Goal: Task Accomplishment & Management: Use online tool/utility

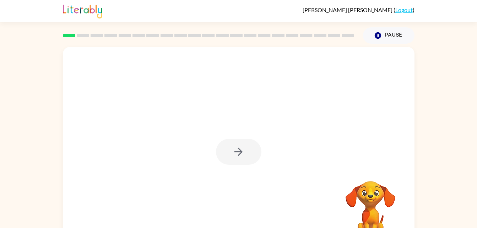
click at [235, 146] on div at bounding box center [238, 152] width 45 height 26
click at [225, 150] on button "button" at bounding box center [238, 152] width 45 height 26
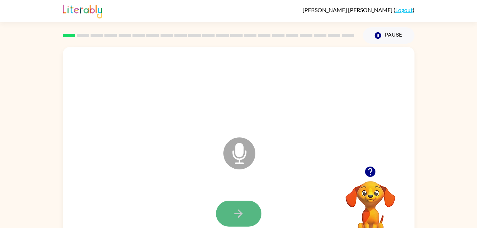
click at [236, 215] on icon "button" at bounding box center [238, 213] width 12 height 12
click at [236, 218] on icon "button" at bounding box center [238, 213] width 12 height 12
click at [236, 216] on icon "button" at bounding box center [238, 213] width 12 height 12
click at [238, 154] on icon "Microphone The Microphone is here when it is your turn to talk" at bounding box center [274, 162] width 106 height 53
click at [229, 210] on button "button" at bounding box center [238, 214] width 45 height 26
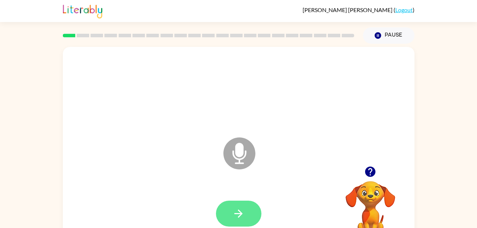
click at [231, 213] on button "button" at bounding box center [238, 214] width 45 height 26
click at [228, 214] on button "button" at bounding box center [238, 214] width 45 height 26
click at [238, 163] on icon "Microphone The Microphone is here when it is your turn to talk" at bounding box center [274, 162] width 106 height 53
click at [228, 214] on button "button" at bounding box center [238, 214] width 45 height 26
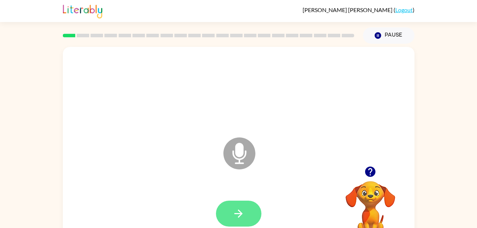
click at [234, 202] on button "button" at bounding box center [238, 214] width 45 height 26
click at [236, 210] on icon "button" at bounding box center [238, 213] width 12 height 12
click at [236, 211] on icon "button" at bounding box center [238, 213] width 12 height 12
drag, startPoint x: 236, startPoint y: 211, endPoint x: 239, endPoint y: 209, distance: 3.8
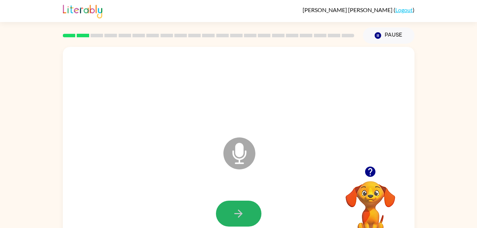
click at [239, 209] on icon "button" at bounding box center [238, 213] width 12 height 12
click at [239, 209] on div at bounding box center [238, 214] width 337 height 58
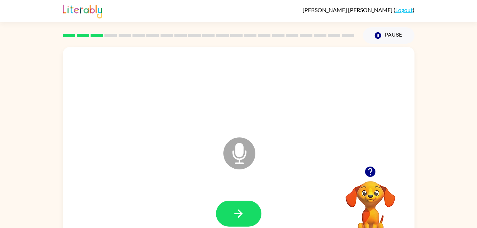
click at [239, 209] on icon "button" at bounding box center [238, 213] width 12 height 12
drag, startPoint x: 239, startPoint y: 209, endPoint x: 144, endPoint y: 141, distance: 116.7
click at [144, 141] on div "Microphone The Microphone is here when it is your turn to talk" at bounding box center [221, 136] width 303 height 26
click at [230, 218] on button "button" at bounding box center [238, 214] width 45 height 26
click at [230, 217] on button "button" at bounding box center [238, 214] width 45 height 26
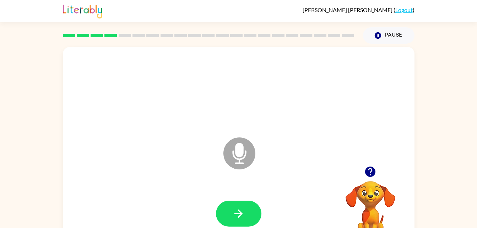
click at [230, 217] on button "button" at bounding box center [238, 214] width 45 height 26
click at [230, 219] on button "button" at bounding box center [238, 214] width 45 height 26
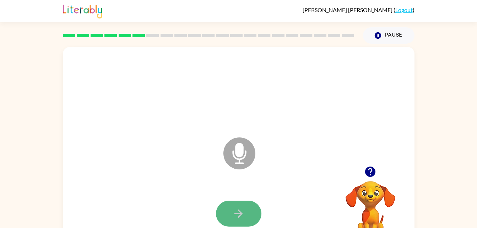
click at [231, 210] on button "button" at bounding box center [238, 214] width 45 height 26
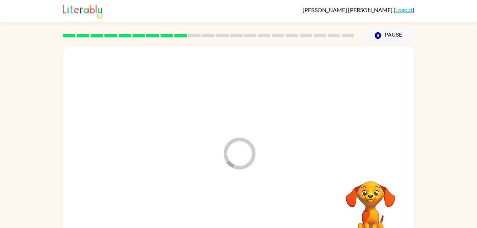
click at [226, 213] on div at bounding box center [238, 214] width 337 height 58
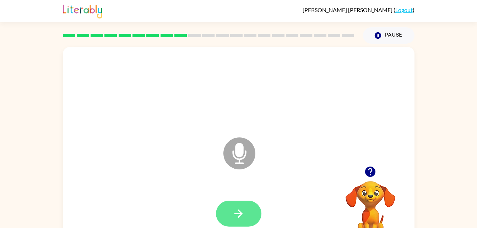
click at [243, 212] on icon "button" at bounding box center [238, 213] width 12 height 12
click at [233, 215] on icon "button" at bounding box center [238, 213] width 12 height 12
click at [230, 215] on button "button" at bounding box center [238, 214] width 45 height 26
click at [237, 219] on icon "button" at bounding box center [238, 213] width 12 height 12
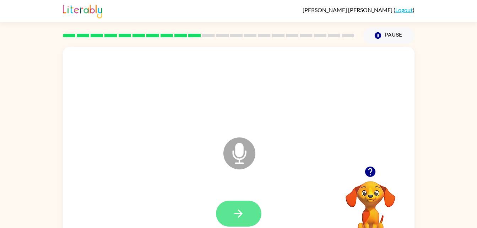
click at [234, 217] on icon "button" at bounding box center [238, 213] width 12 height 12
click at [227, 216] on button "button" at bounding box center [238, 214] width 45 height 26
click at [226, 213] on button "button" at bounding box center [238, 214] width 45 height 26
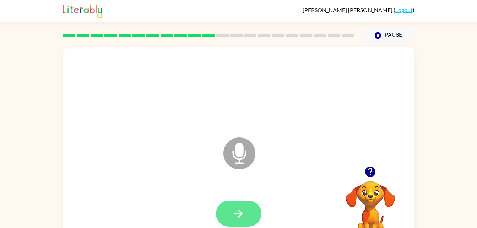
click at [227, 212] on button "button" at bounding box center [238, 214] width 45 height 26
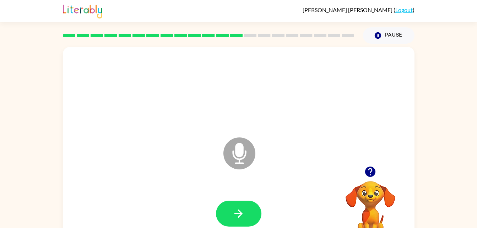
click at [227, 212] on button "button" at bounding box center [238, 214] width 45 height 26
click at [247, 217] on button "button" at bounding box center [238, 214] width 45 height 26
click at [246, 208] on button "button" at bounding box center [238, 214] width 45 height 26
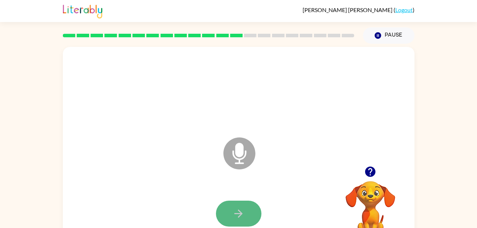
click at [244, 208] on icon "button" at bounding box center [238, 213] width 12 height 12
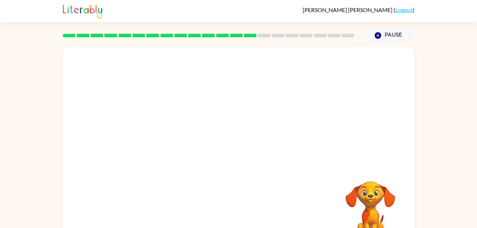
click at [244, 208] on div at bounding box center [238, 214] width 337 height 58
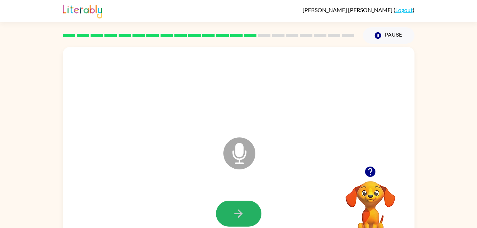
click at [244, 208] on icon "button" at bounding box center [238, 213] width 12 height 12
click at [237, 196] on div at bounding box center [238, 214] width 337 height 58
click at [248, 204] on button "button" at bounding box center [238, 214] width 45 height 26
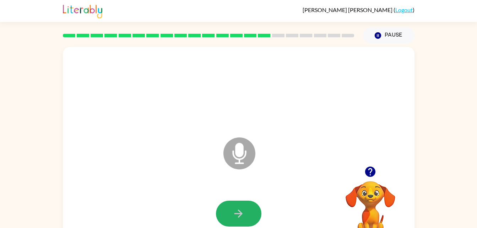
click at [244, 208] on icon "button" at bounding box center [238, 213] width 12 height 12
click at [229, 215] on button "button" at bounding box center [238, 214] width 45 height 26
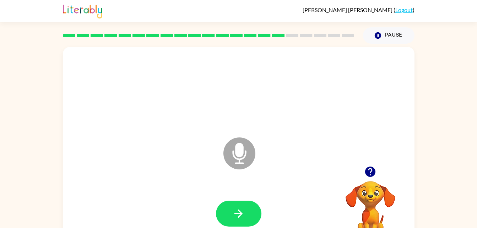
click at [229, 215] on button "button" at bounding box center [238, 214] width 45 height 26
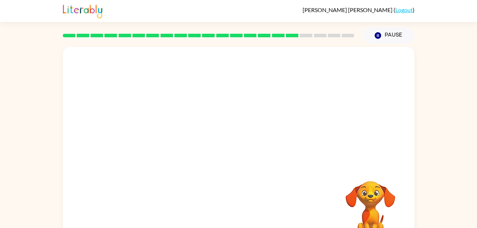
click at [354, 190] on video "Your browser must support playing .mp4 files to use Literably. Please try using…" at bounding box center [370, 205] width 71 height 71
click at [330, 188] on div "Your browser must support playing .mp4 files to use Literably. Please try using…" at bounding box center [238, 148] width 351 height 203
click at [309, 205] on div "Your browser must support playing .mp4 files to use Literably. Please try using…" at bounding box center [238, 148] width 351 height 203
click at [214, 134] on div at bounding box center [238, 106] width 351 height 119
click at [261, 180] on div "Your browser must support playing .mp4 files to use Literably. Please try using…" at bounding box center [238, 148] width 351 height 203
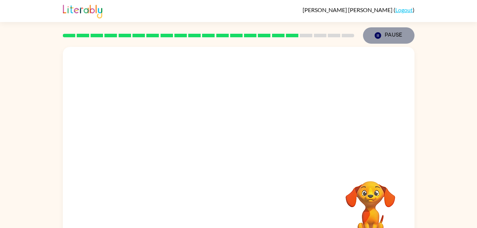
click at [385, 35] on button "Pause Pause" at bounding box center [388, 35] width 51 height 16
click at [297, 147] on div at bounding box center [238, 106] width 351 height 119
click at [300, 154] on div at bounding box center [238, 106] width 351 height 119
click at [208, 108] on div at bounding box center [238, 106] width 351 height 119
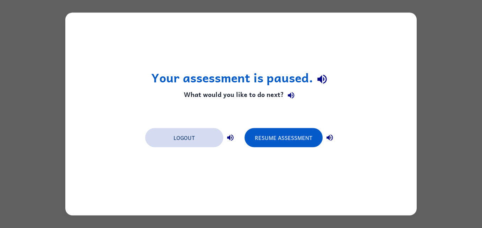
click at [177, 136] on button "Logout" at bounding box center [184, 137] width 78 height 19
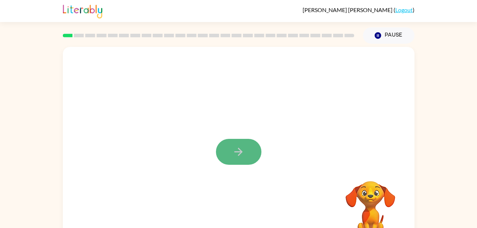
click at [226, 153] on button "button" at bounding box center [238, 152] width 45 height 26
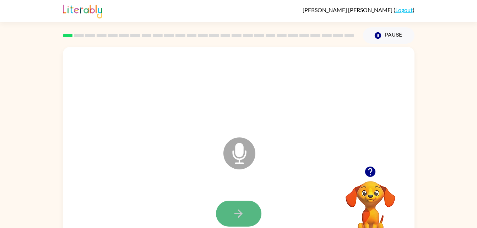
click at [243, 213] on icon "button" at bounding box center [238, 213] width 12 height 12
click at [237, 215] on icon "button" at bounding box center [238, 213] width 12 height 12
click at [234, 214] on icon "button" at bounding box center [238, 213] width 12 height 12
click at [226, 203] on button "button" at bounding box center [238, 214] width 45 height 26
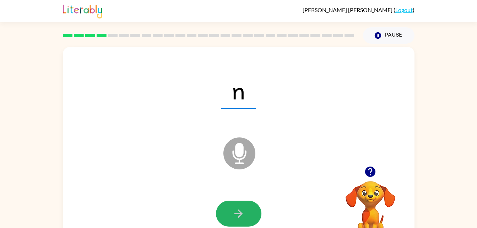
click at [226, 203] on button "button" at bounding box center [238, 214] width 45 height 26
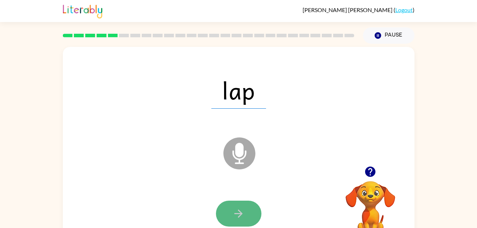
click at [234, 219] on icon "button" at bounding box center [238, 213] width 12 height 12
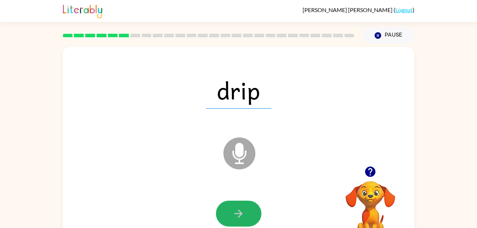
click at [234, 219] on icon "button" at bounding box center [238, 213] width 12 height 12
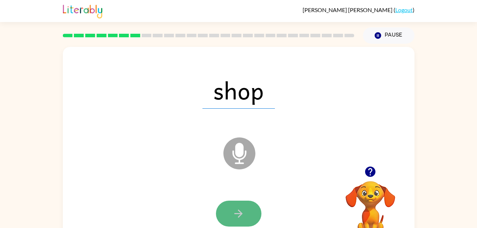
click at [240, 215] on icon "button" at bounding box center [238, 213] width 8 height 8
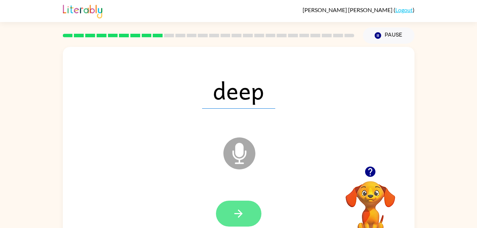
click at [226, 213] on button "button" at bounding box center [238, 214] width 45 height 26
click at [228, 215] on button "button" at bounding box center [238, 214] width 45 height 26
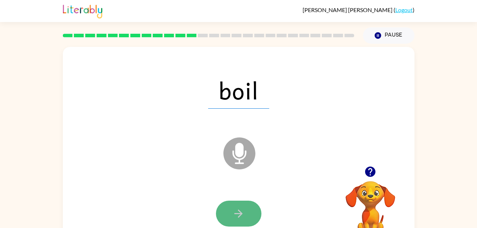
click at [232, 207] on button "button" at bounding box center [238, 214] width 45 height 26
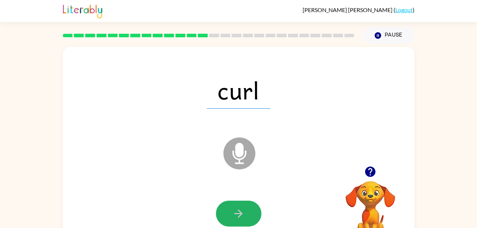
click at [232, 207] on button "button" at bounding box center [238, 214] width 45 height 26
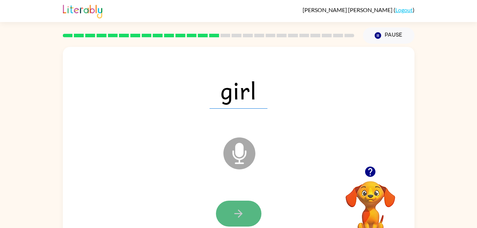
click at [239, 201] on button "button" at bounding box center [238, 214] width 45 height 26
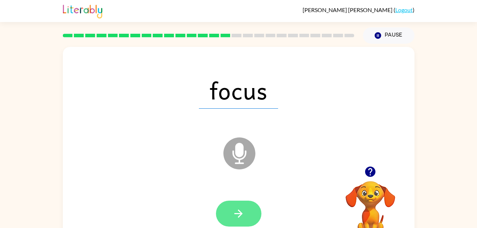
click at [235, 204] on button "button" at bounding box center [238, 214] width 45 height 26
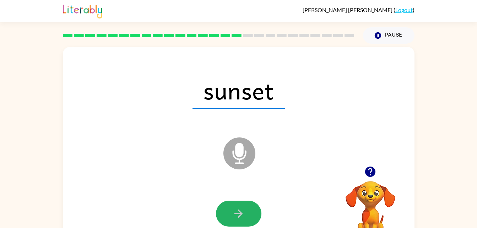
click at [235, 204] on button "button" at bounding box center [238, 214] width 45 height 26
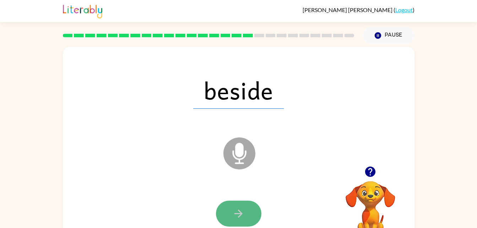
click at [229, 205] on button "button" at bounding box center [238, 214] width 45 height 26
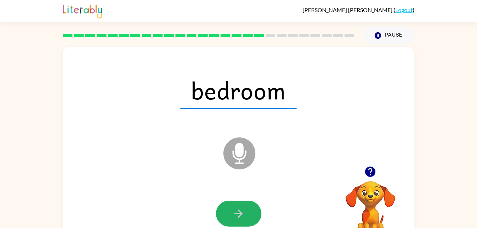
click at [229, 205] on button "button" at bounding box center [238, 214] width 45 height 26
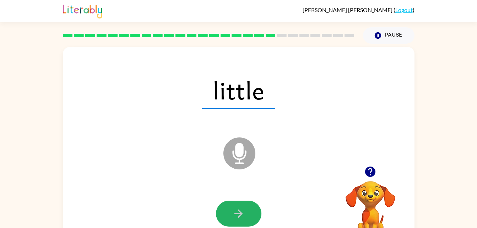
click at [230, 201] on button "button" at bounding box center [238, 214] width 45 height 26
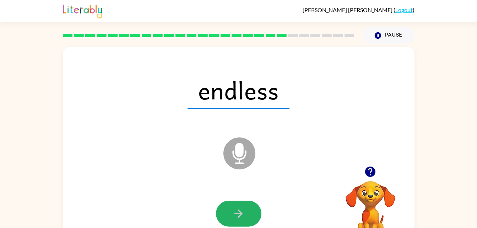
click at [230, 201] on button "button" at bounding box center [238, 214] width 45 height 26
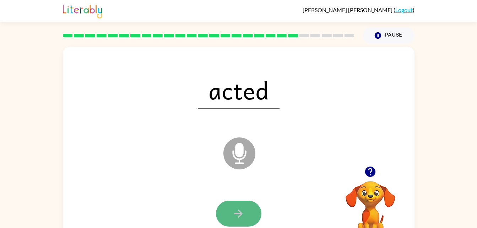
click at [230, 208] on button "button" at bounding box center [238, 214] width 45 height 26
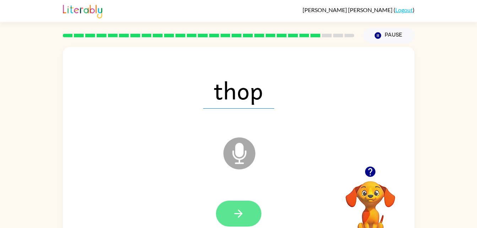
click at [230, 211] on button "button" at bounding box center [238, 214] width 45 height 26
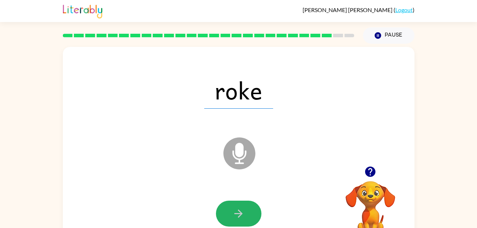
click at [230, 211] on button "button" at bounding box center [238, 214] width 45 height 26
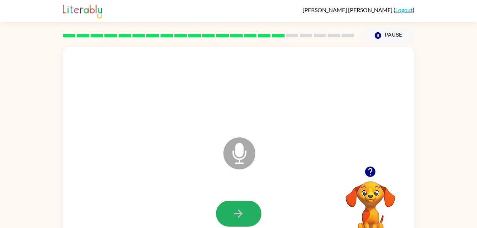
click at [229, 211] on button "button" at bounding box center [238, 214] width 45 height 26
click at [229, 209] on button "button" at bounding box center [238, 214] width 45 height 26
click at [232, 205] on button "button" at bounding box center [238, 214] width 45 height 26
click at [232, 204] on button "button" at bounding box center [238, 214] width 45 height 26
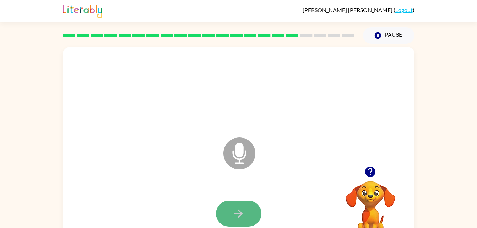
click at [237, 206] on button "button" at bounding box center [238, 214] width 45 height 26
click at [245, 223] on button "button" at bounding box center [238, 214] width 45 height 26
click at [234, 213] on icon "button" at bounding box center [238, 213] width 12 height 12
click at [234, 216] on icon "button" at bounding box center [238, 213] width 12 height 12
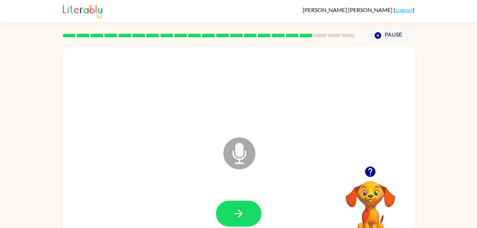
click at [234, 216] on icon "button" at bounding box center [238, 213] width 12 height 12
click at [218, 214] on button "button" at bounding box center [238, 214] width 45 height 26
click at [218, 209] on button "button" at bounding box center [238, 214] width 45 height 26
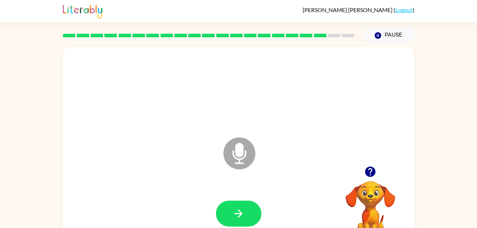
click at [218, 209] on button "button" at bounding box center [238, 214] width 45 height 26
click at [231, 214] on button "button" at bounding box center [238, 214] width 45 height 26
click at [246, 216] on button "button" at bounding box center [238, 214] width 45 height 26
click at [231, 214] on button "button" at bounding box center [238, 214] width 45 height 26
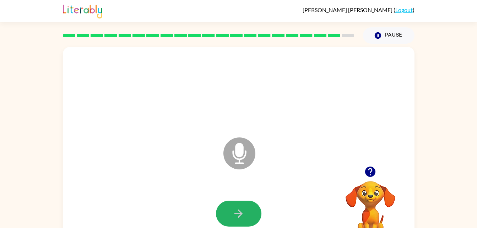
click at [231, 214] on button "button" at bounding box center [238, 214] width 45 height 26
click at [239, 208] on icon "button" at bounding box center [238, 213] width 12 height 12
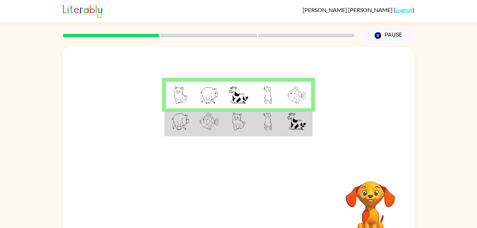
click at [199, 127] on td at bounding box center [208, 121] width 29 height 27
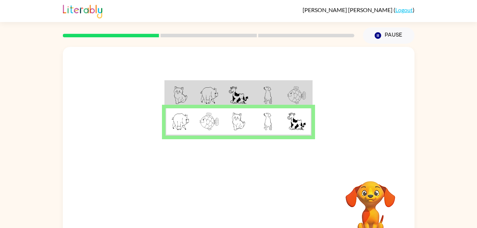
click at [202, 94] on img at bounding box center [208, 95] width 19 height 18
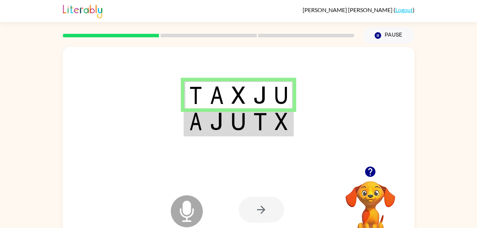
click at [213, 125] on img at bounding box center [216, 122] width 13 height 18
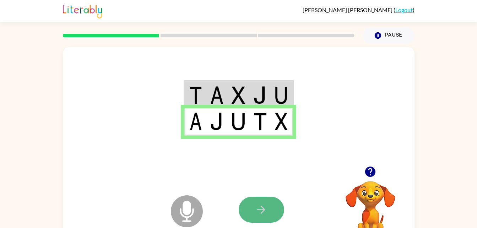
click at [256, 208] on icon "button" at bounding box center [261, 209] width 12 height 12
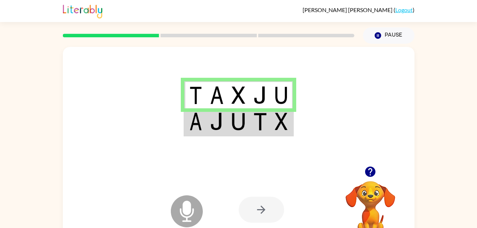
click at [196, 138] on div at bounding box center [238, 106] width 351 height 119
click at [196, 135] on td at bounding box center [195, 121] width 22 height 27
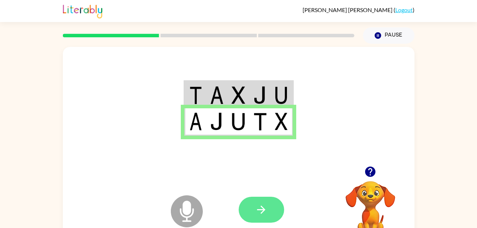
click at [268, 214] on button "button" at bounding box center [261, 210] width 45 height 26
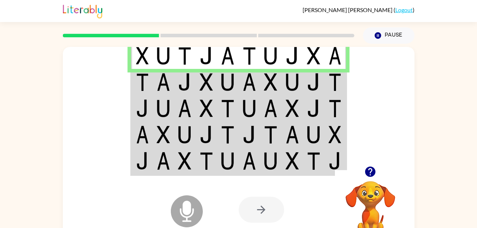
click at [141, 77] on img at bounding box center [142, 82] width 13 height 18
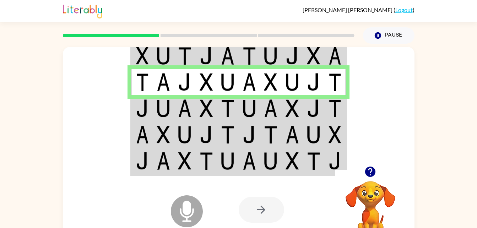
click at [134, 108] on td at bounding box center [142, 108] width 22 height 26
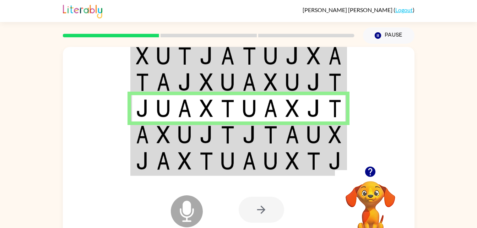
click at [146, 147] on td at bounding box center [142, 134] width 22 height 26
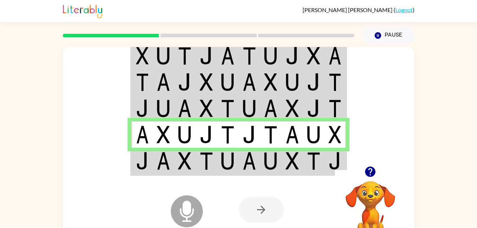
click at [171, 167] on td at bounding box center [164, 161] width 22 height 27
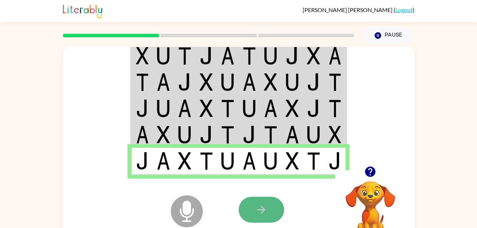
click at [247, 212] on button "button" at bounding box center [261, 210] width 45 height 26
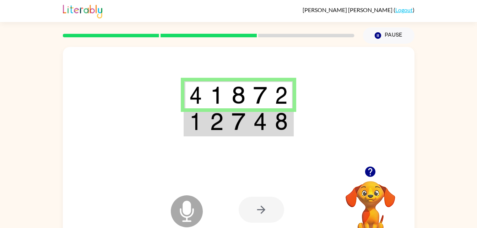
click at [256, 147] on div at bounding box center [238, 106] width 351 height 119
click at [218, 126] on img at bounding box center [216, 122] width 13 height 18
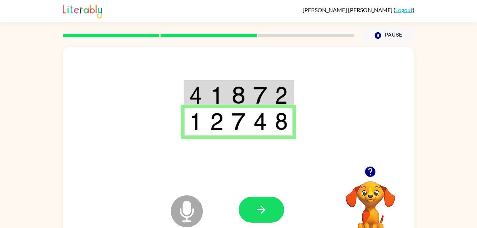
click at [199, 93] on img at bounding box center [195, 95] width 13 height 18
click at [199, 94] on img at bounding box center [195, 95] width 13 height 18
click at [276, 201] on button "button" at bounding box center [261, 210] width 45 height 26
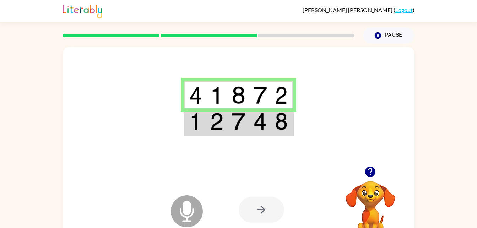
click at [193, 135] on td at bounding box center [195, 121] width 22 height 27
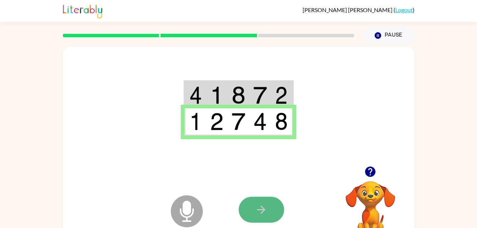
click at [261, 204] on icon "button" at bounding box center [261, 209] width 12 height 12
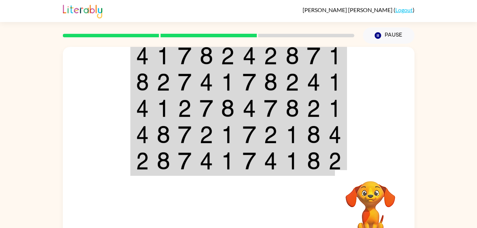
click at [157, 70] on td at bounding box center [164, 82] width 22 height 26
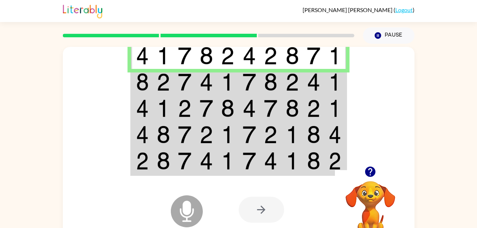
click at [142, 86] on img at bounding box center [142, 82] width 13 height 18
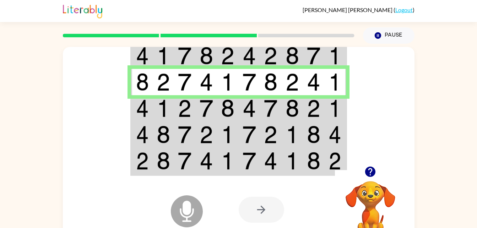
click at [138, 121] on td at bounding box center [142, 108] width 22 height 26
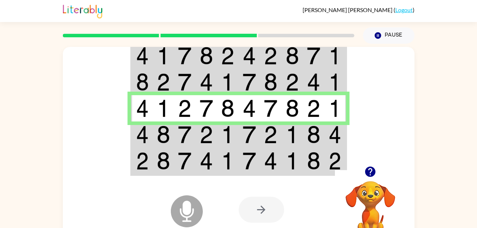
click at [145, 146] on td at bounding box center [142, 134] width 22 height 26
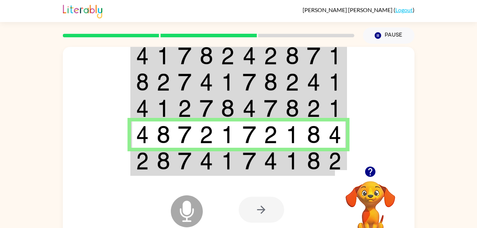
click at [186, 168] on img at bounding box center [184, 161] width 13 height 18
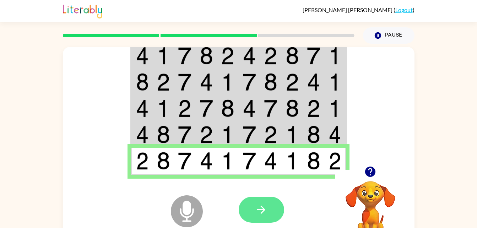
click at [256, 204] on icon "button" at bounding box center [261, 209] width 12 height 12
